Goal: Information Seeking & Learning: Learn about a topic

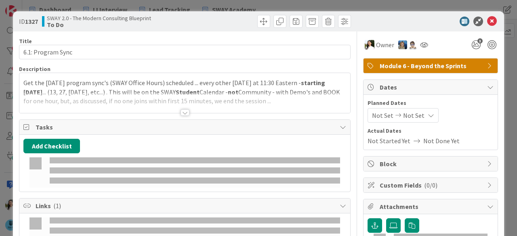
type input "1.1 modul"
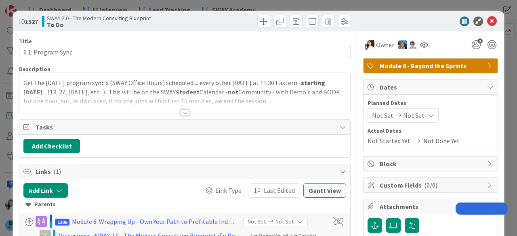
click at [171, 110] on div at bounding box center [184, 102] width 331 height 21
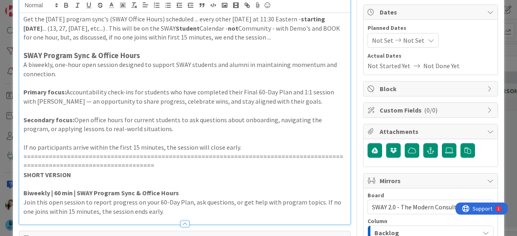
scroll to position [84, 0]
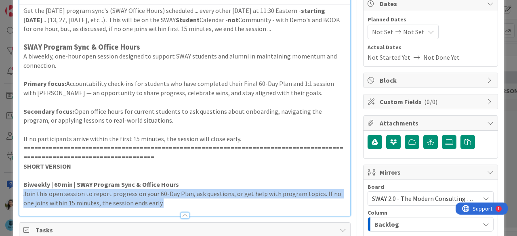
drag, startPoint x: 161, startPoint y: 202, endPoint x: 23, endPoint y: 193, distance: 137.9
click at [23, 193] on p "Join this open session to report progress on your 60-Day Plan, ask questions, o…" at bounding box center [184, 198] width 323 height 18
copy p "Join this open session to report progress on your 60-Day Plan, ask questions, o…"
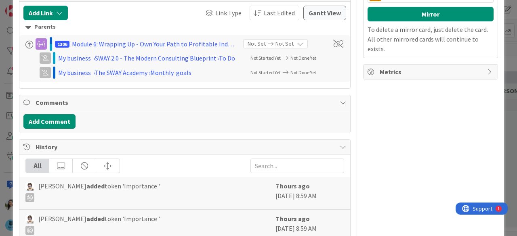
scroll to position [364, 0]
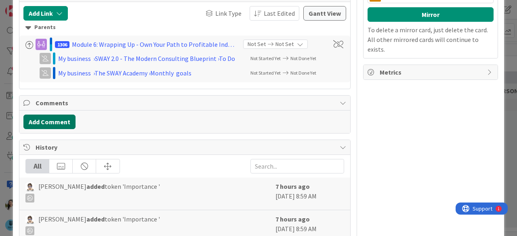
click at [51, 117] on button "Add Comment" at bounding box center [49, 122] width 52 height 15
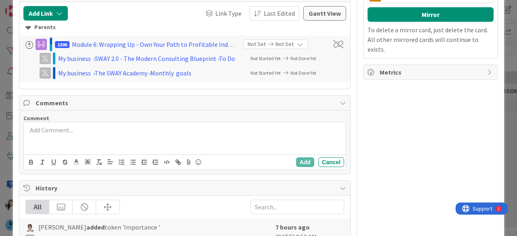
click at [116, 133] on div at bounding box center [185, 138] width 322 height 32
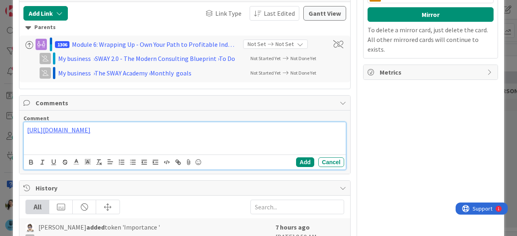
paste div
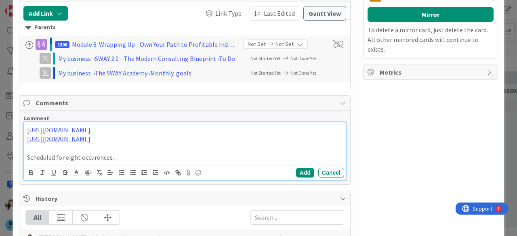
click at [95, 155] on p "Scheduled for eight occurences." at bounding box center [184, 157] width 315 height 9
click at [167, 134] on p "[URL][DOMAIN_NAME]" at bounding box center [184, 138] width 315 height 9
click at [296, 170] on button "Add" at bounding box center [305, 173] width 18 height 10
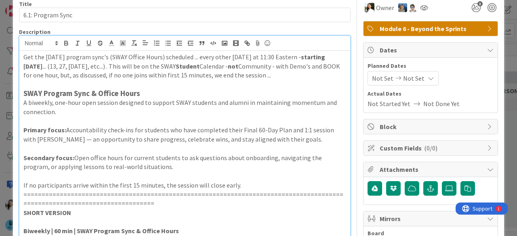
scroll to position [37, 0]
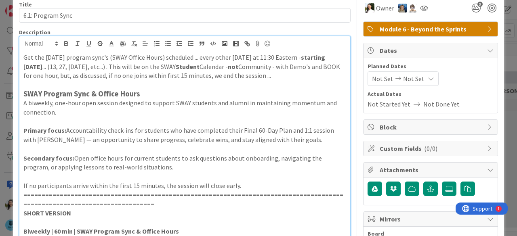
click at [0, 120] on div "ID 1327 SWAY 2.0 - The Modern Consulting Blueprint To Do Title 17 / 128 6.1: Pr…" at bounding box center [258, 118] width 517 height 236
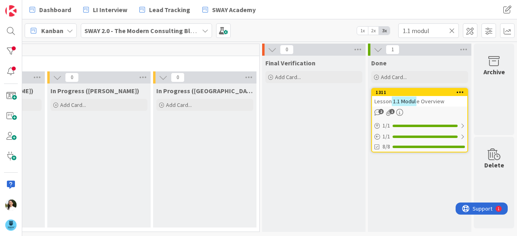
click at [416, 99] on span "e Overview" at bounding box center [430, 101] width 28 height 7
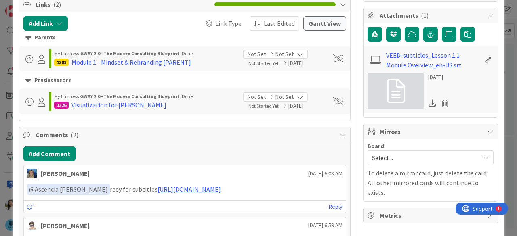
scroll to position [191, 0]
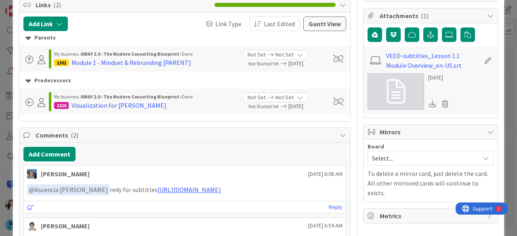
click at [0, 114] on div "ID 1311 SWAY 2.0 - The Modern Consulting Blueprint Done Title 26 / 128 Lesson 1…" at bounding box center [258, 118] width 517 height 236
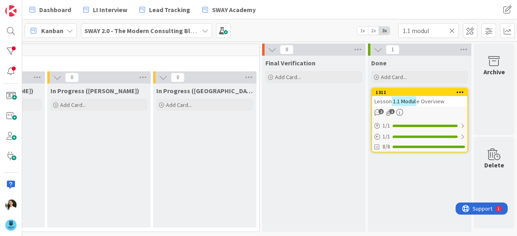
click at [452, 29] on icon at bounding box center [452, 30] width 6 height 7
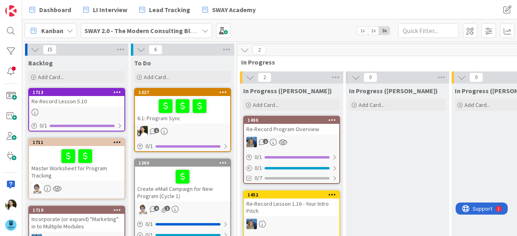
click at [214, 113] on div at bounding box center [182, 106] width 90 height 17
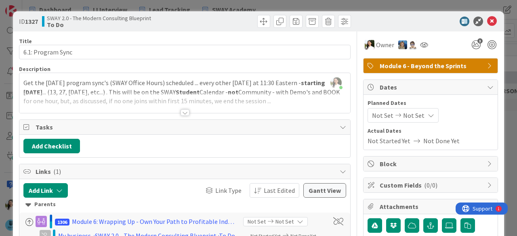
click at [182, 109] on div at bounding box center [184, 112] width 9 height 6
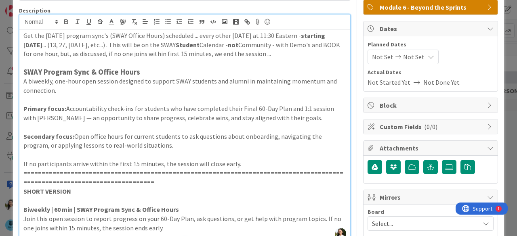
scroll to position [60, 0]
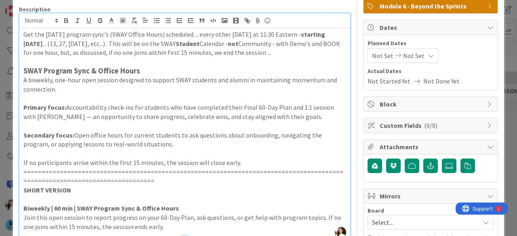
click at [0, 128] on div "ID 1327 SWAY 2.0 - The Modern Consulting Blueprint To Do Title 17 / 128 6.1: Pr…" at bounding box center [258, 118] width 517 height 236
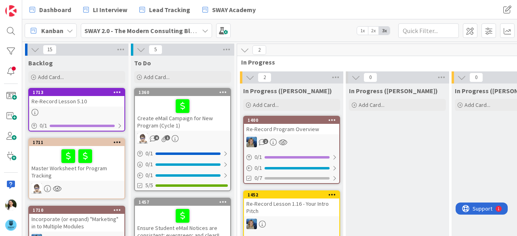
click at [150, 34] on b "SWAY 2.0 - The Modern Consulting Blueprint" at bounding box center [147, 31] width 127 height 8
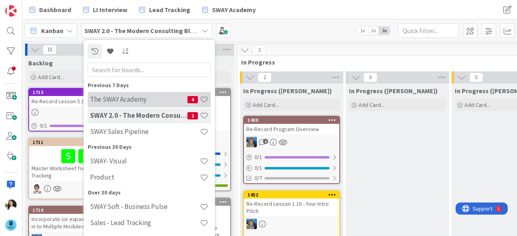
click at [135, 100] on h4 "The SWAY Academy" at bounding box center [138, 99] width 97 height 8
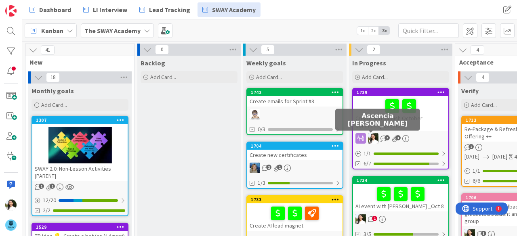
scroll to position [0, 51]
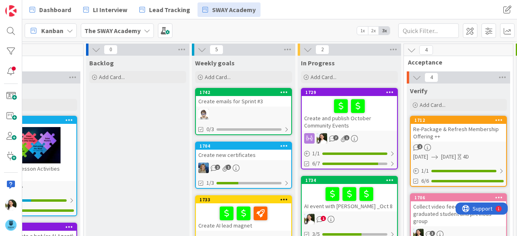
click at [370, 208] on div "AI event with [PERSON_NAME] _Oct 8" at bounding box center [349, 197] width 95 height 27
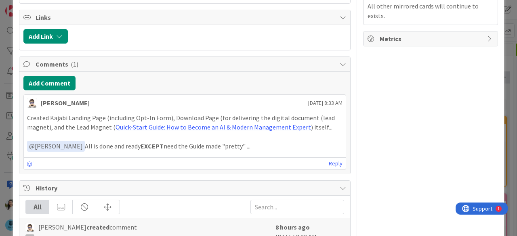
scroll to position [302, 0]
click at [28, 161] on icon at bounding box center [30, 164] width 7 height 6
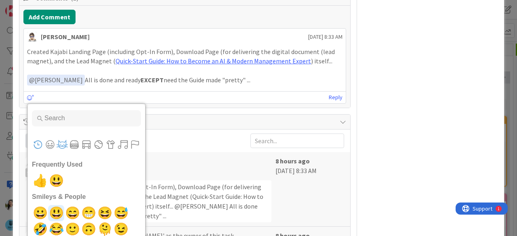
scroll to position [368, 0]
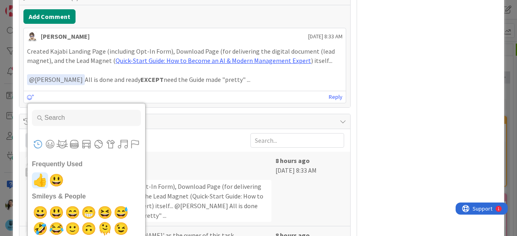
click at [40, 178] on span "👍" at bounding box center [40, 180] width 19 height 16
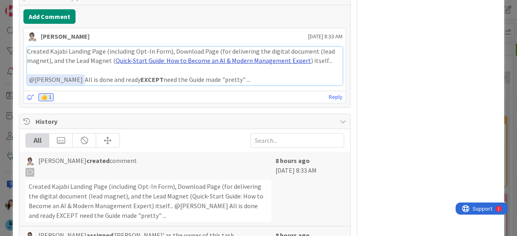
click at [191, 61] on link "Quick-Start Guide: How to Become an AI & Modern Management Expert" at bounding box center [212, 61] width 195 height 8
click at [0, 105] on div "ID 1734 The SWAY Academy In Progress Title 27 / 128 AI event with [PERSON_NAME]…" at bounding box center [258, 118] width 517 height 236
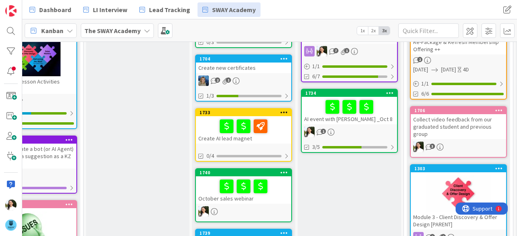
scroll to position [22, 51]
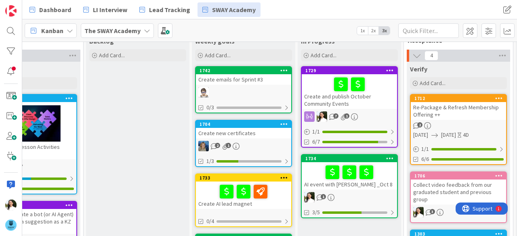
click at [383, 92] on div at bounding box center [349, 84] width 90 height 17
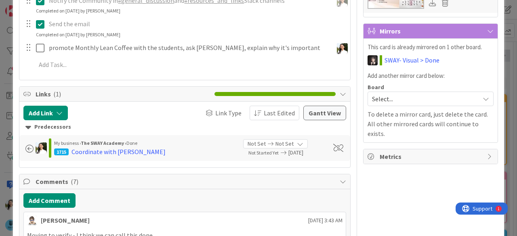
scroll to position [288, 0]
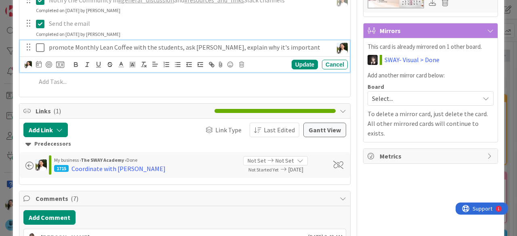
click at [40, 48] on icon at bounding box center [40, 48] width 8 height 10
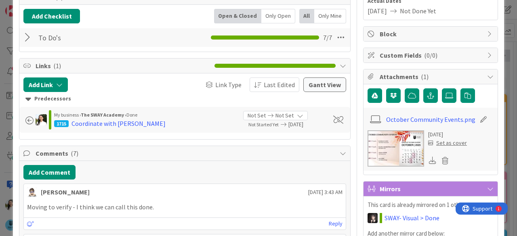
scroll to position [126, 0]
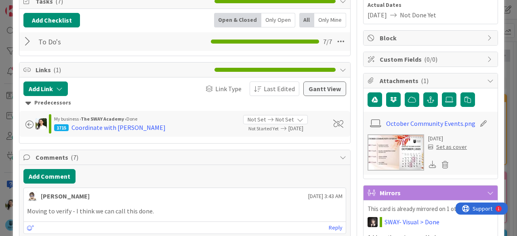
click at [111, 25] on div "Add Checklist Open & Closed Only Open All Only Mine" at bounding box center [184, 20] width 323 height 15
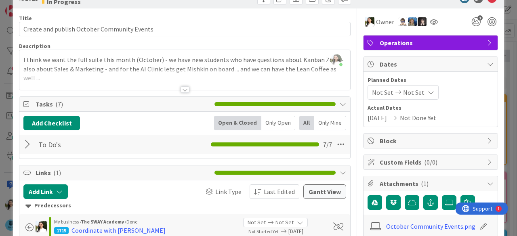
scroll to position [0, 0]
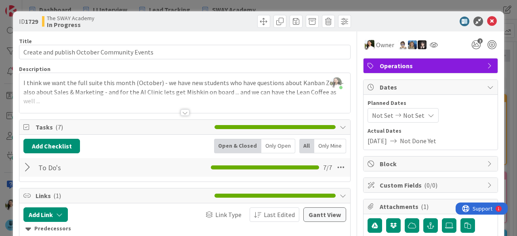
click at [24, 166] on div at bounding box center [28, 167] width 10 height 15
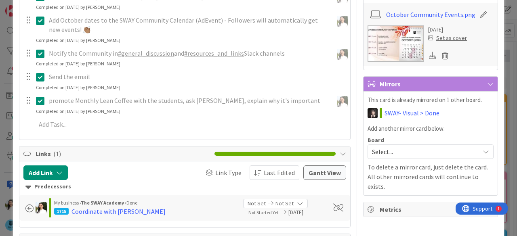
scroll to position [235, 0]
